Goal: Communication & Community: Share content

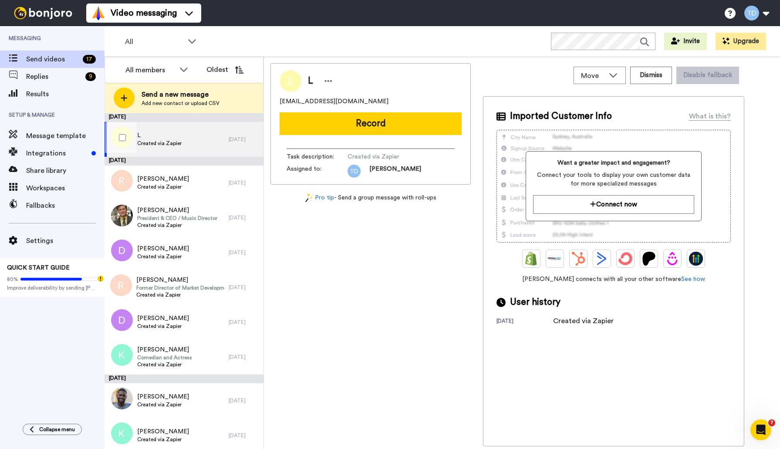
click at [177, 139] on span "L" at bounding box center [159, 135] width 44 height 9
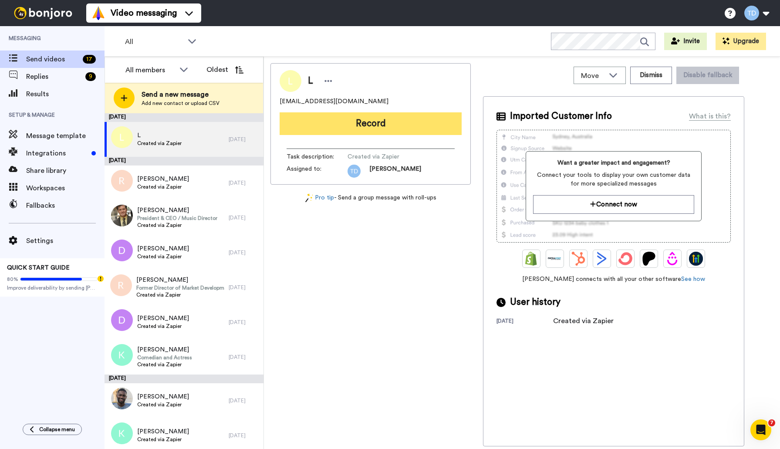
click at [354, 128] on button "Record" at bounding box center [371, 123] width 182 height 23
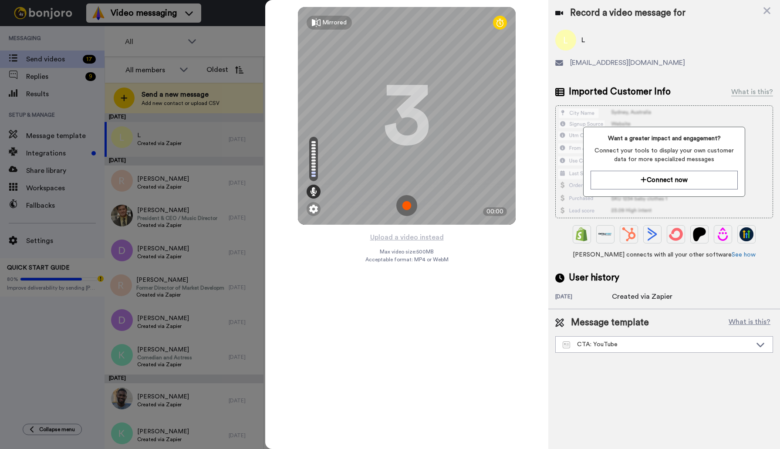
click at [408, 201] on img at bounding box center [406, 205] width 21 height 21
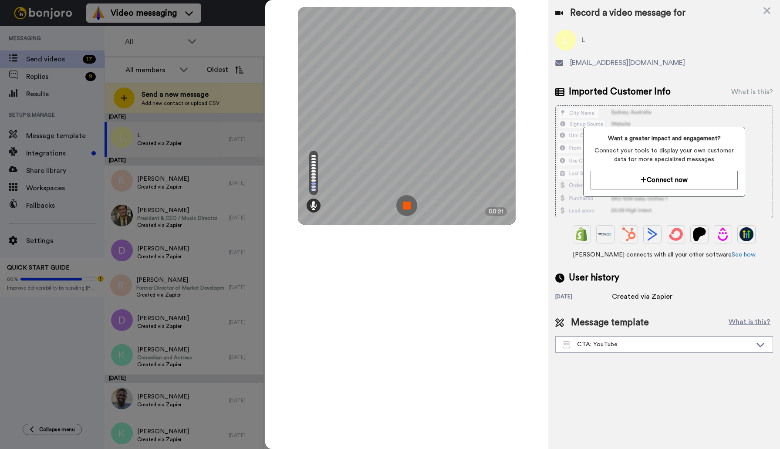
click at [400, 206] on img at bounding box center [406, 205] width 21 height 21
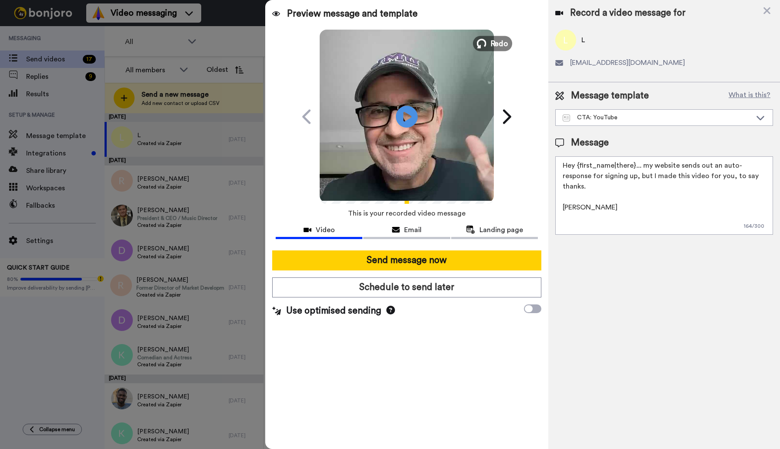
click at [496, 40] on span "Redo" at bounding box center [499, 42] width 18 height 11
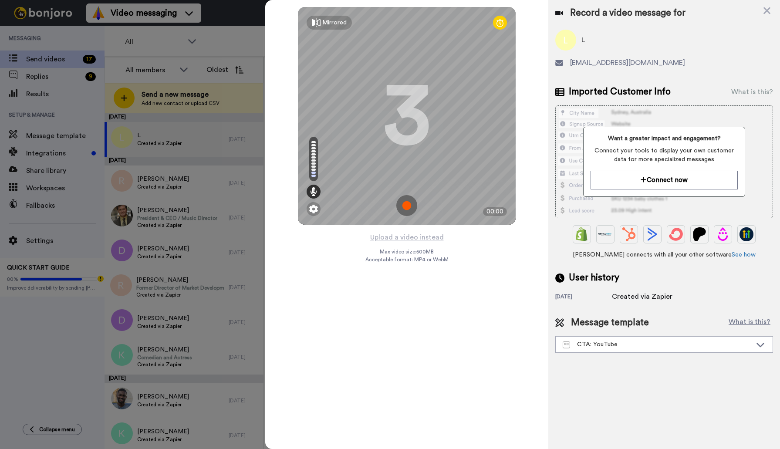
click at [409, 204] on img at bounding box center [406, 205] width 21 height 21
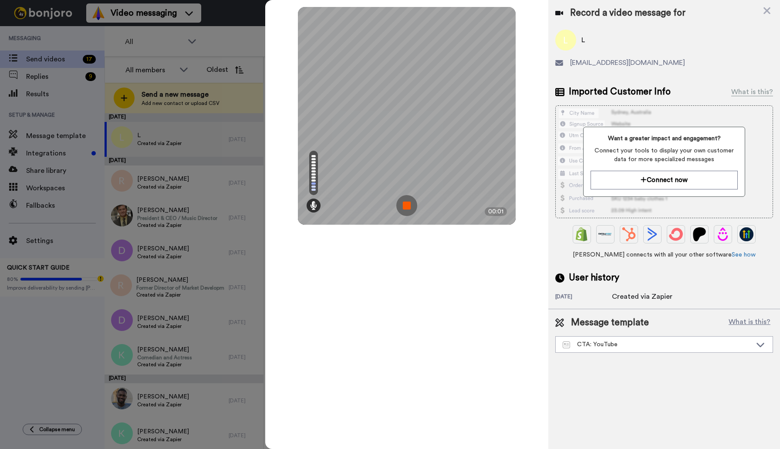
click at [409, 204] on img at bounding box center [406, 205] width 21 height 21
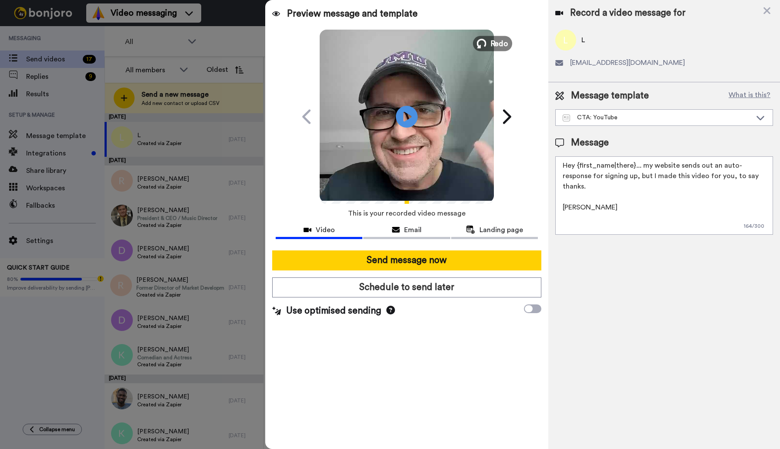
click at [489, 43] on button "Redo" at bounding box center [492, 43] width 39 height 15
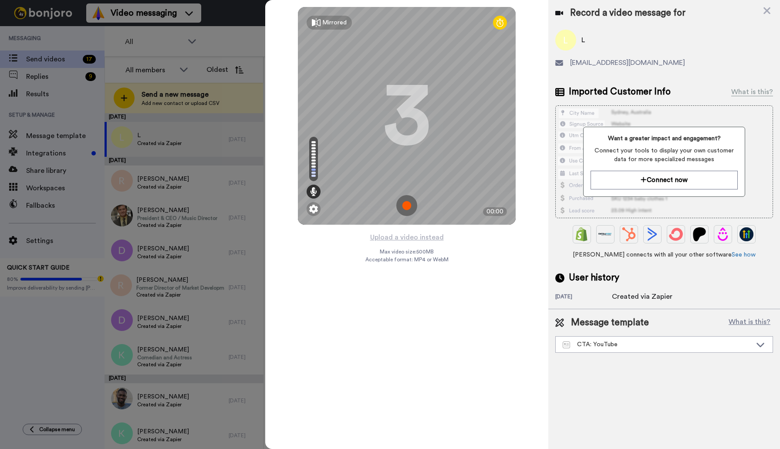
click at [405, 202] on img at bounding box center [406, 205] width 21 height 21
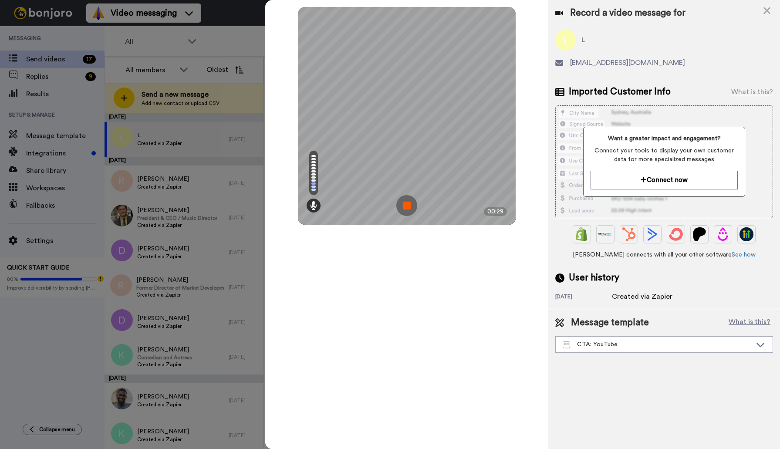
click at [409, 204] on img at bounding box center [406, 205] width 21 height 21
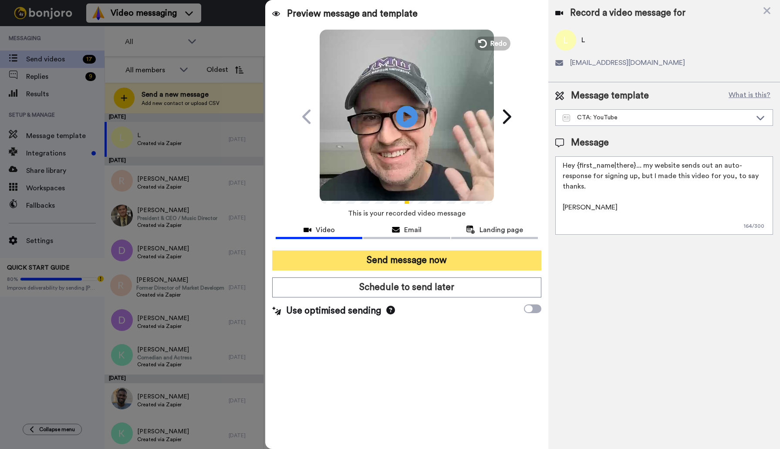
click at [408, 259] on button "Send message now" at bounding box center [406, 260] width 269 height 20
